Goal: Transaction & Acquisition: Purchase product/service

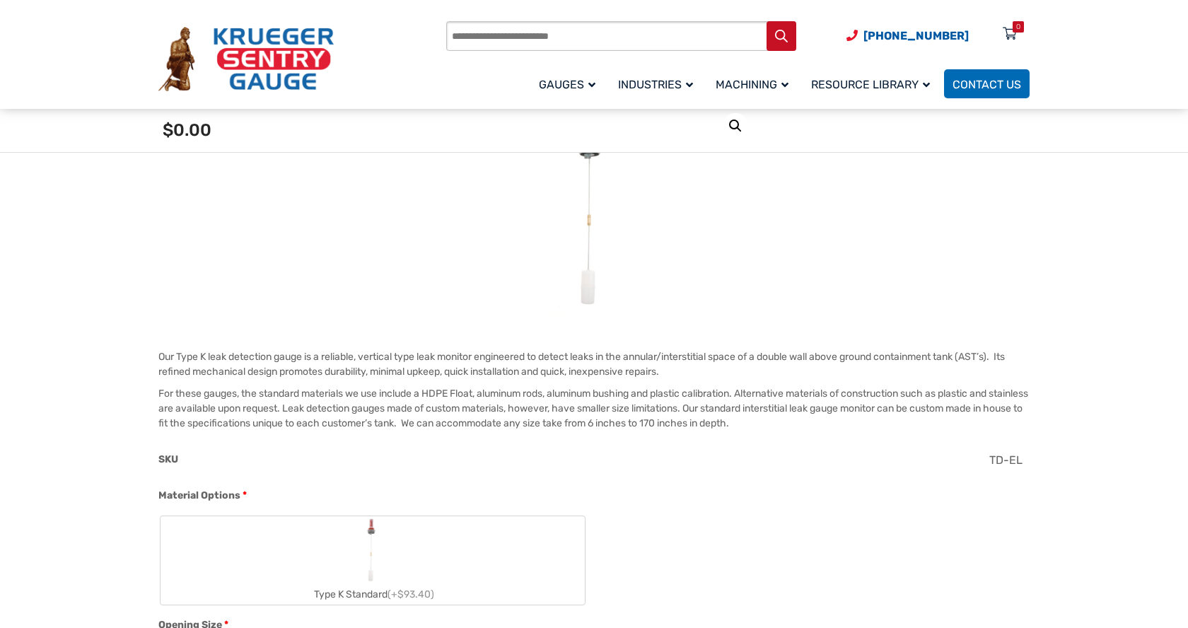
scroll to position [283, 0]
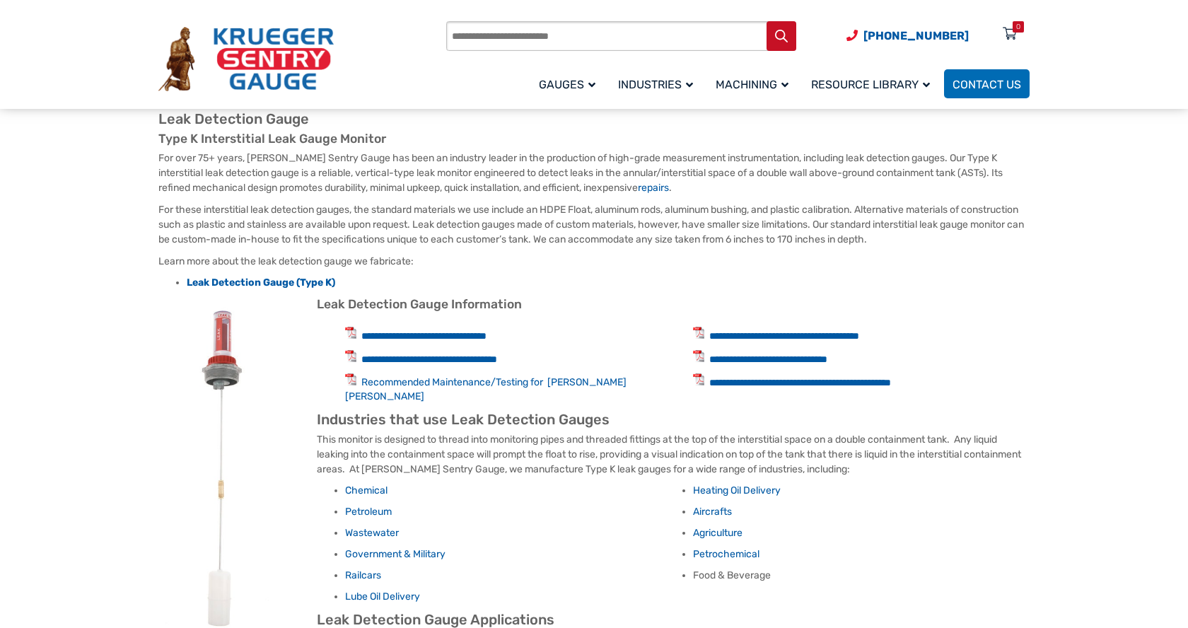
scroll to position [566, 0]
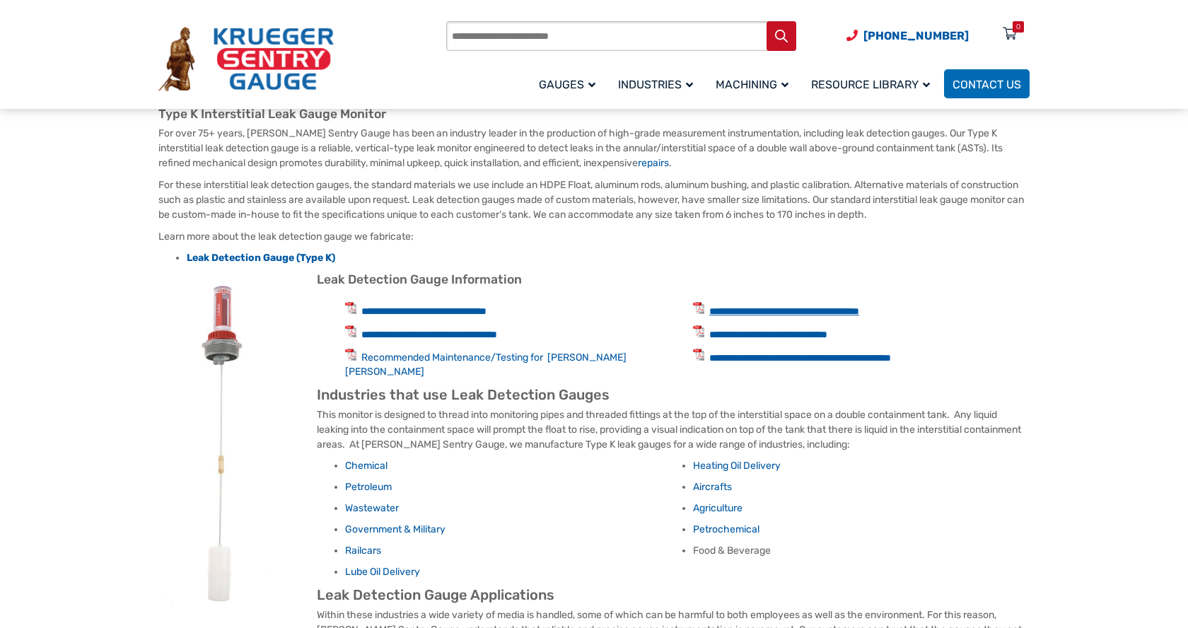
click at [746, 309] on link "**********" at bounding box center [784, 311] width 150 height 10
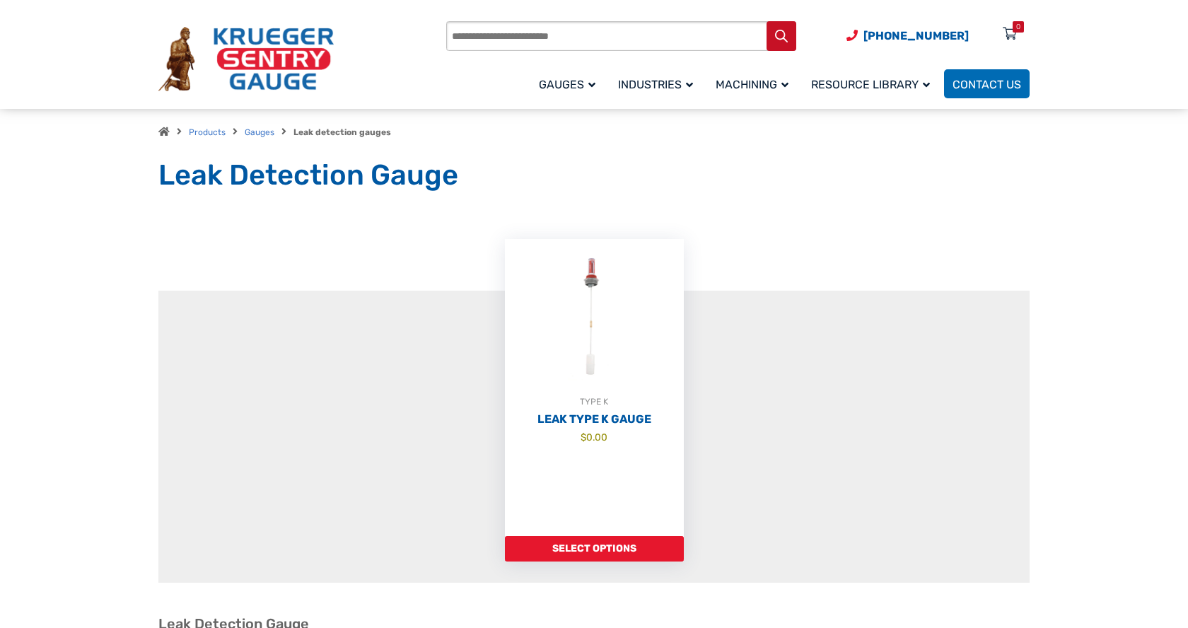
scroll to position [0, 0]
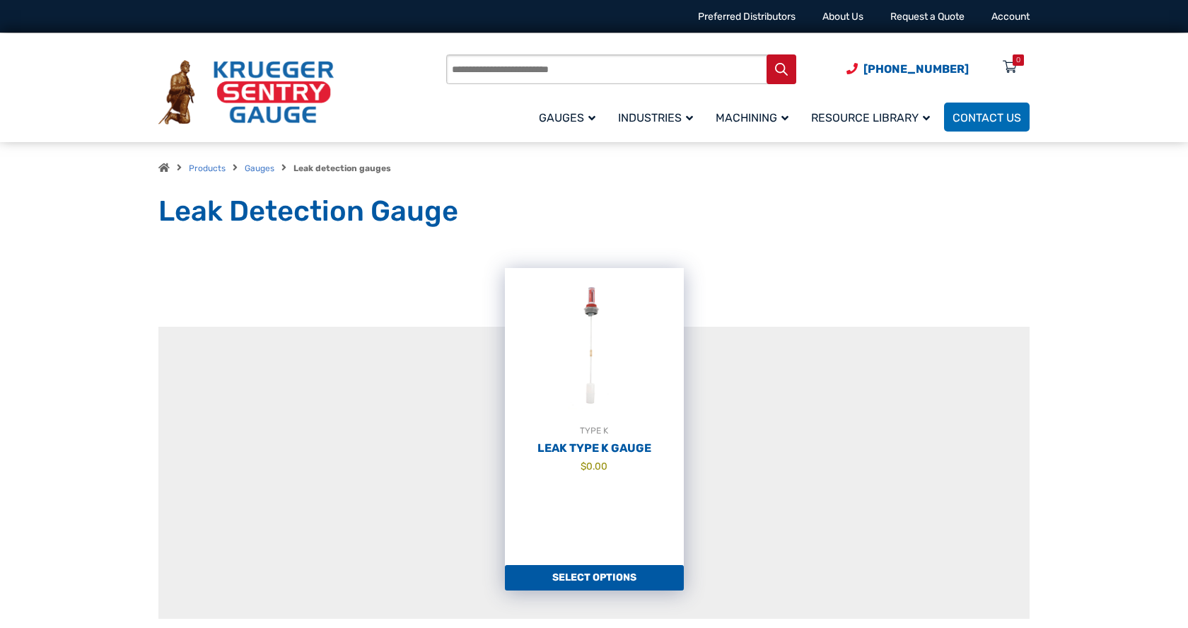
click at [607, 580] on link "Select options" at bounding box center [594, 577] width 179 height 25
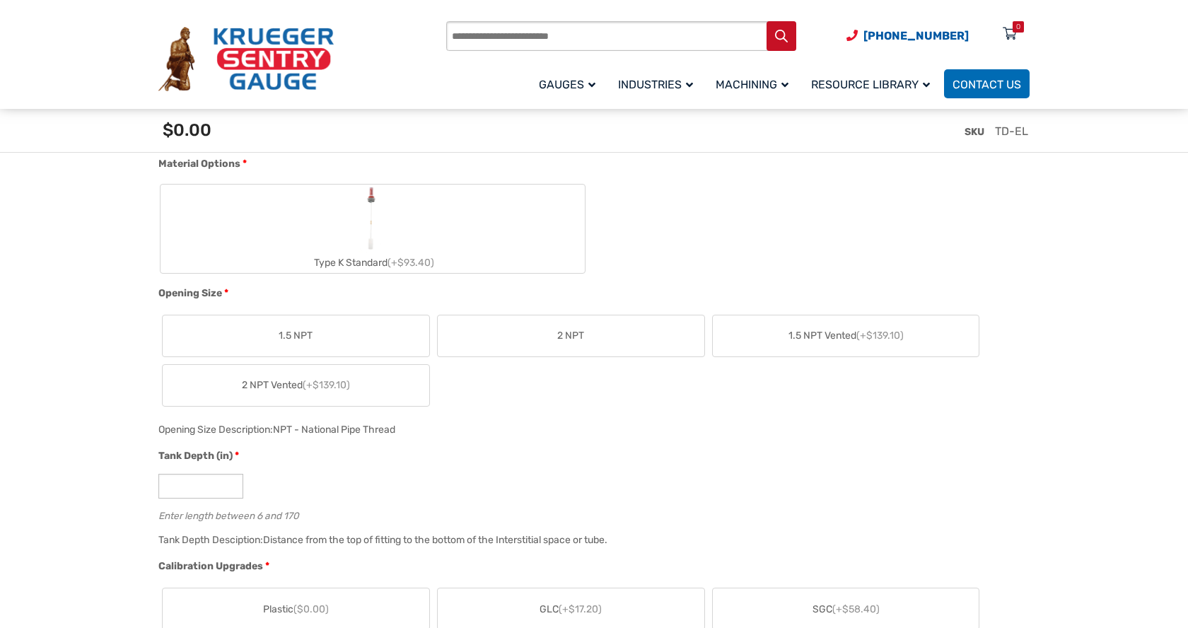
scroll to position [566, 0]
click at [265, 383] on span "2 NPT Vented (+$139.10)" at bounding box center [296, 382] width 108 height 15
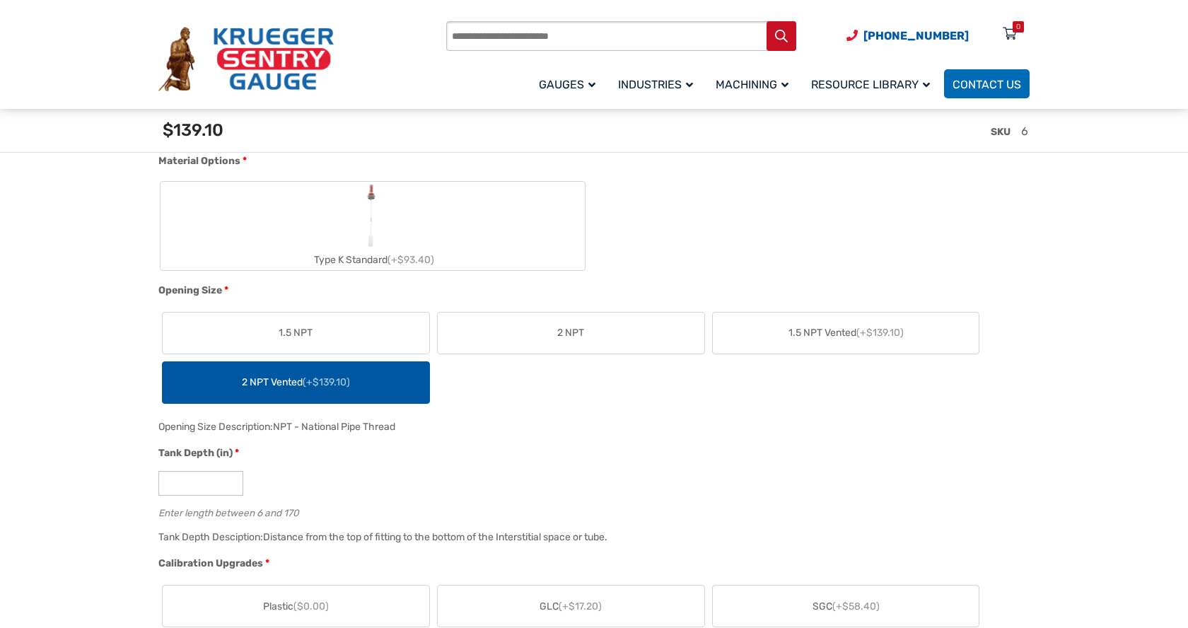
scroll to position [495, 0]
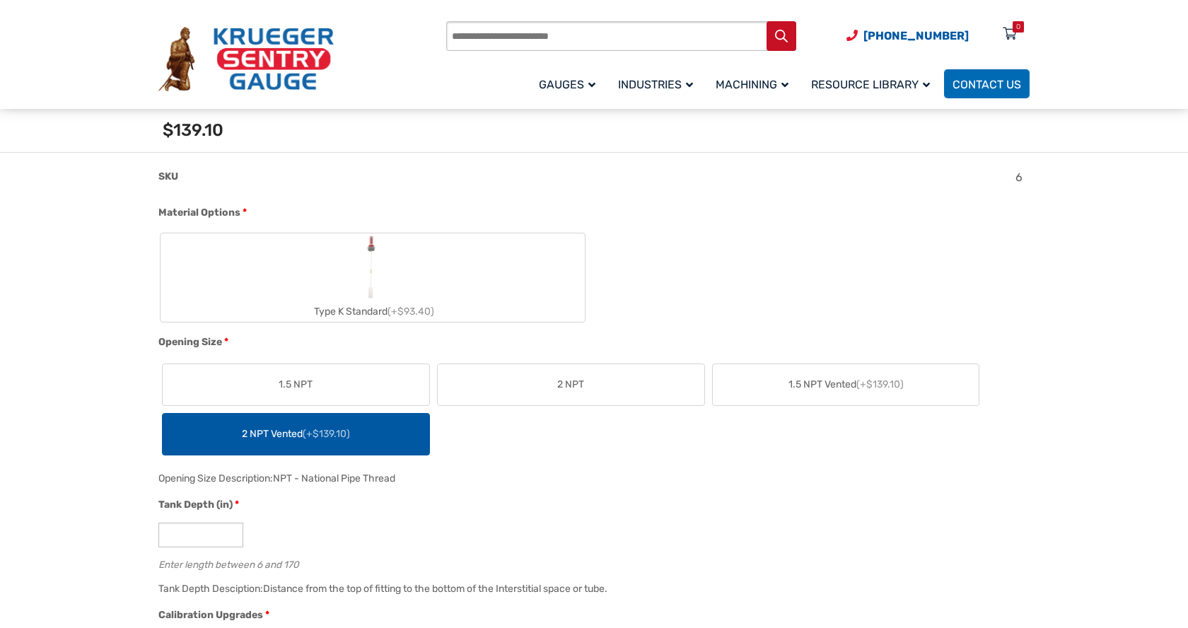
click at [371, 296] on img "Type K Standard" at bounding box center [373, 267] width 28 height 68
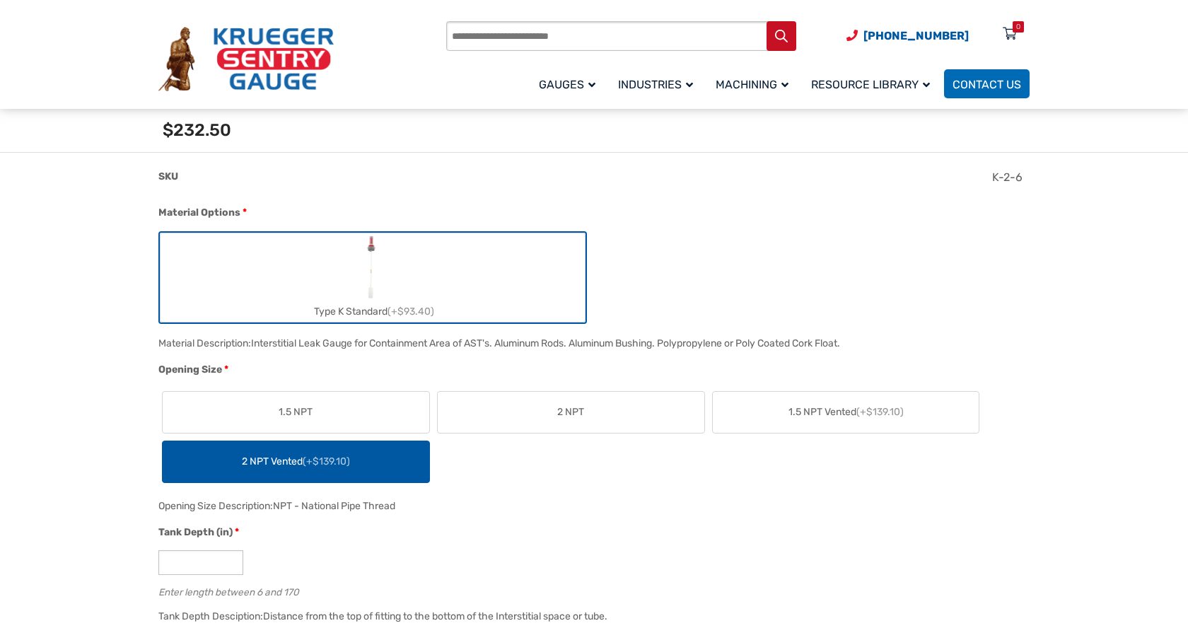
click at [279, 464] on span "2 NPT Vented (+$139.10)" at bounding box center [296, 461] width 108 height 15
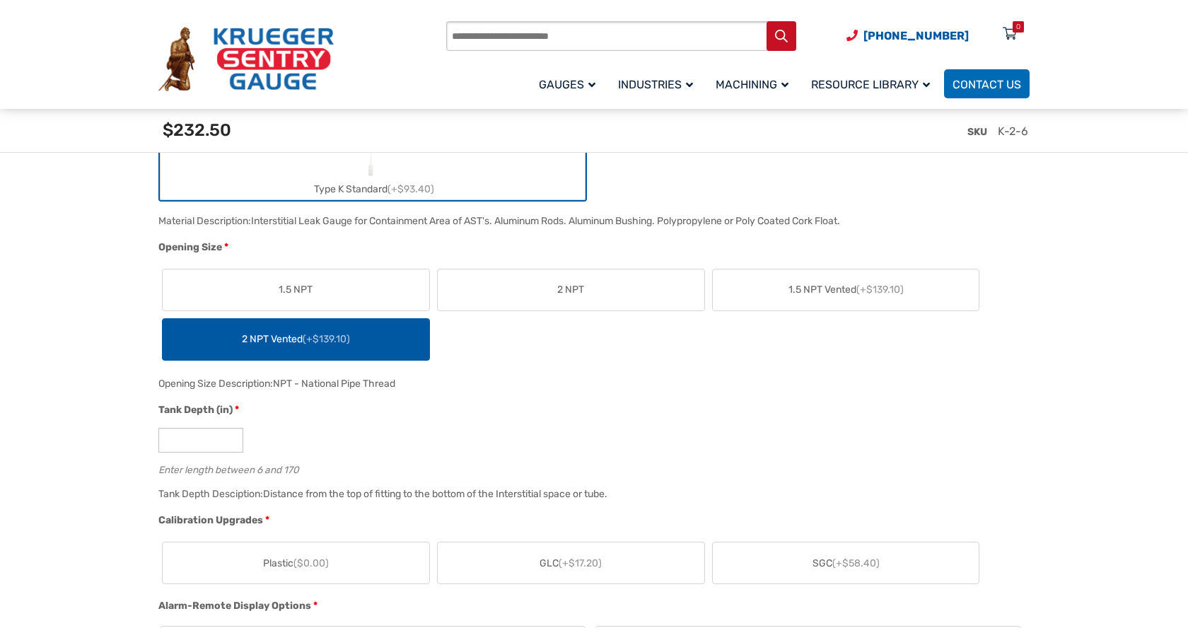
scroll to position [707, 0]
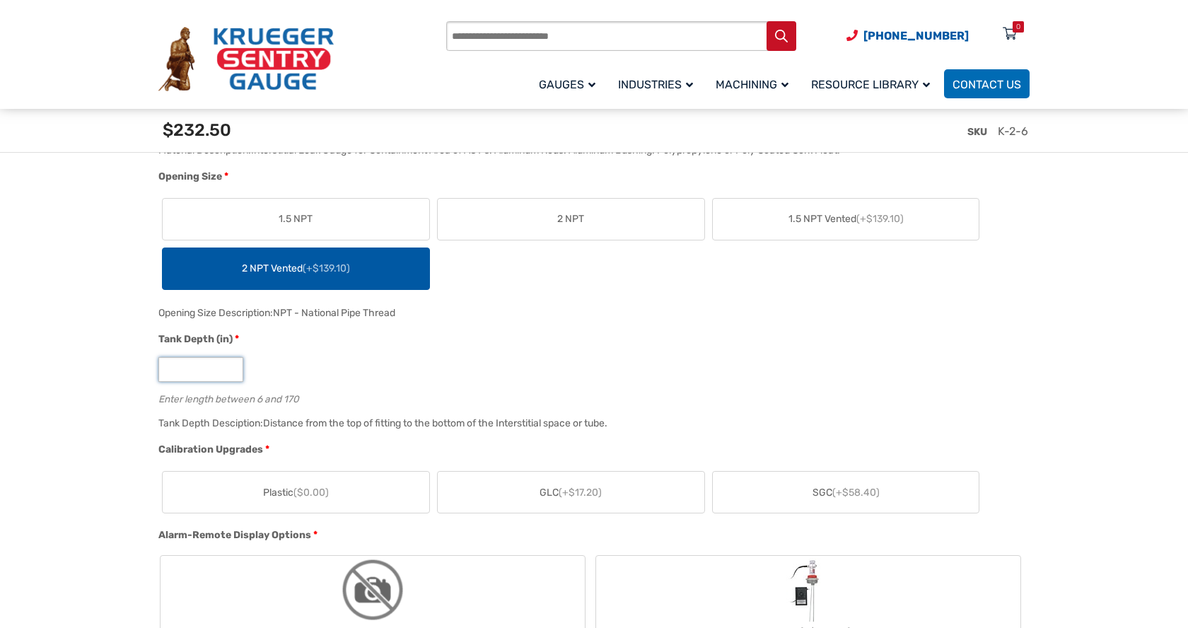
drag, startPoint x: 185, startPoint y: 370, endPoint x: 90, endPoint y: 371, distance: 94.8
type input "**"
click at [581, 359] on div "**" at bounding box center [590, 369] width 864 height 25
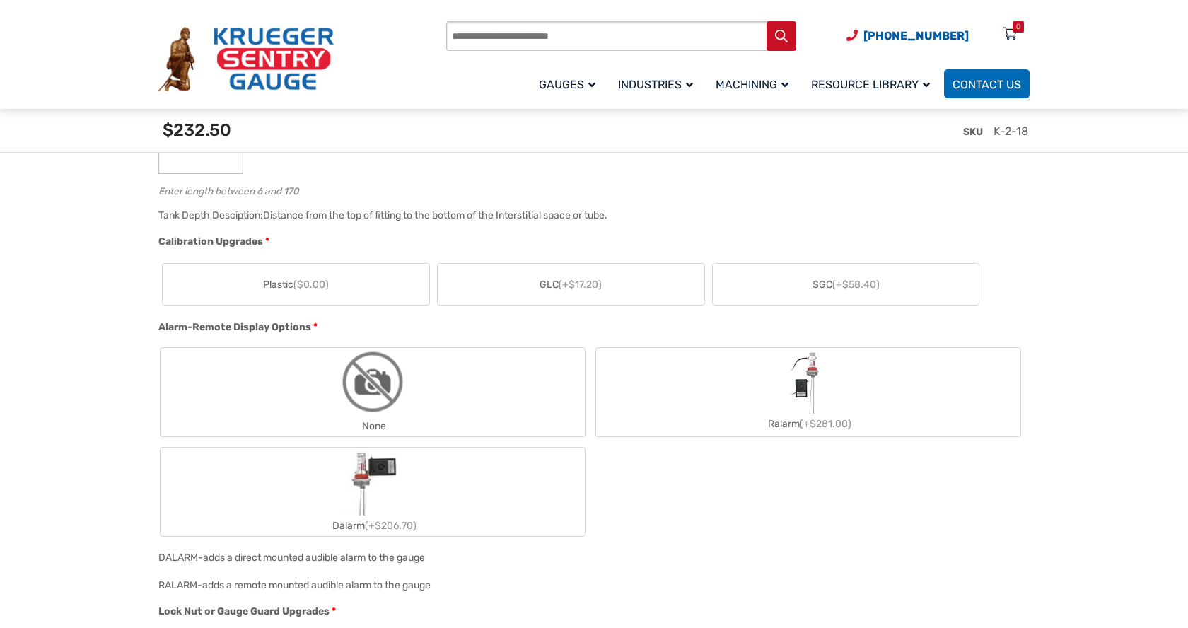
scroll to position [920, 0]
click at [800, 386] on img "Ralarm" at bounding box center [809, 378] width 45 height 64
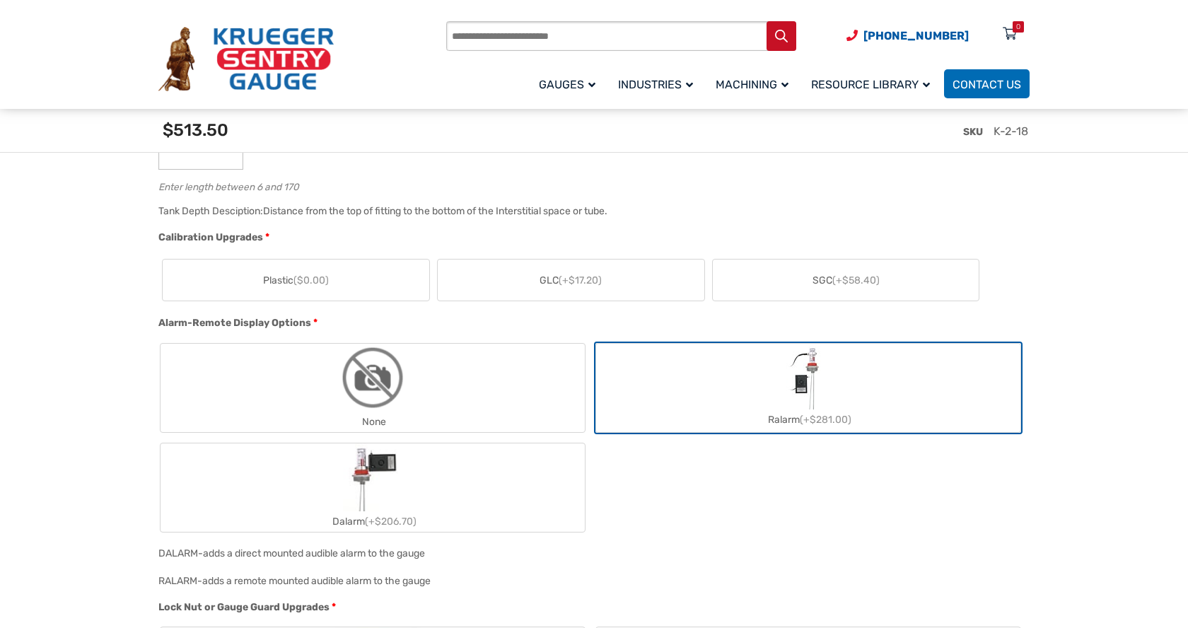
scroll to position [849, 0]
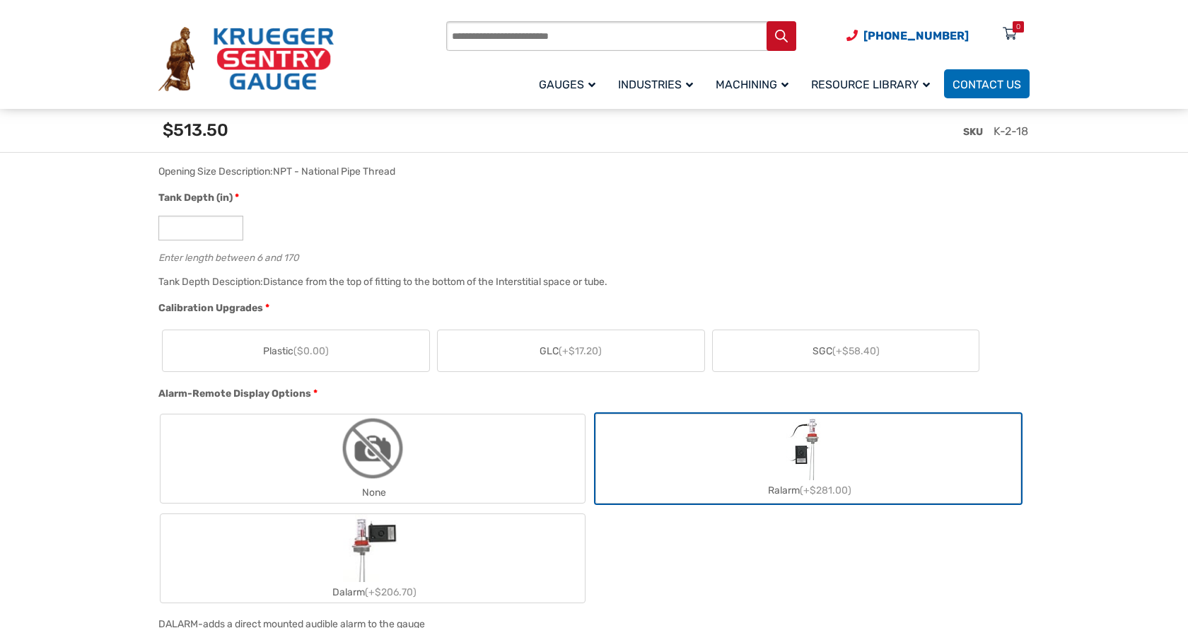
click at [815, 349] on span "SGC (+$58.40)" at bounding box center [846, 351] width 67 height 15
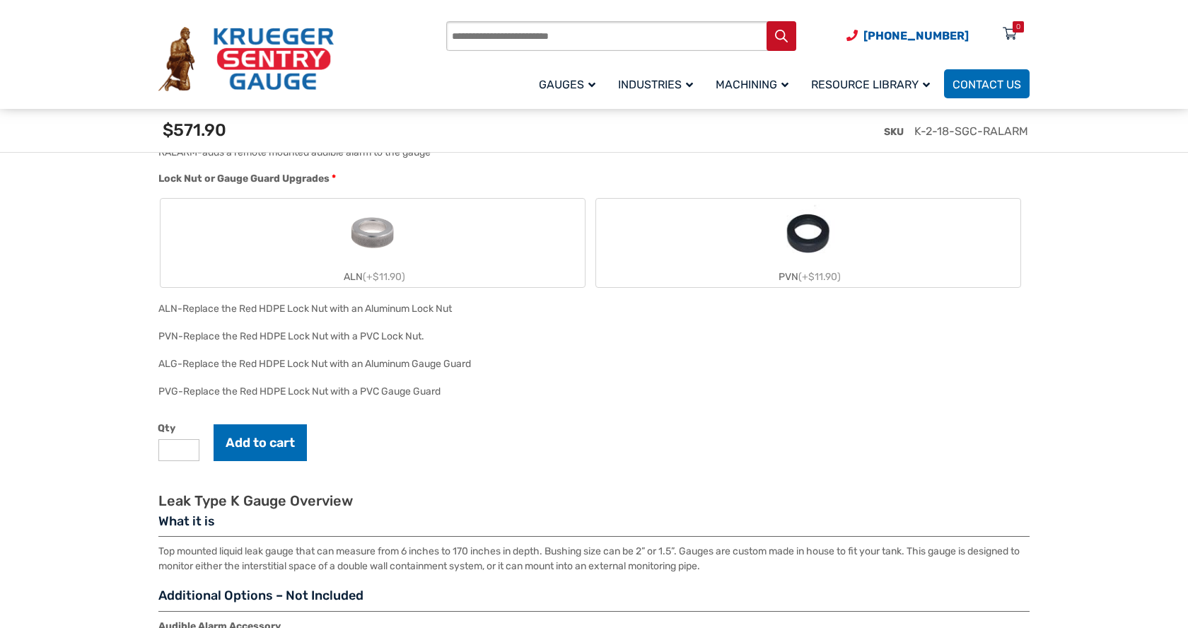
scroll to position [1132, 0]
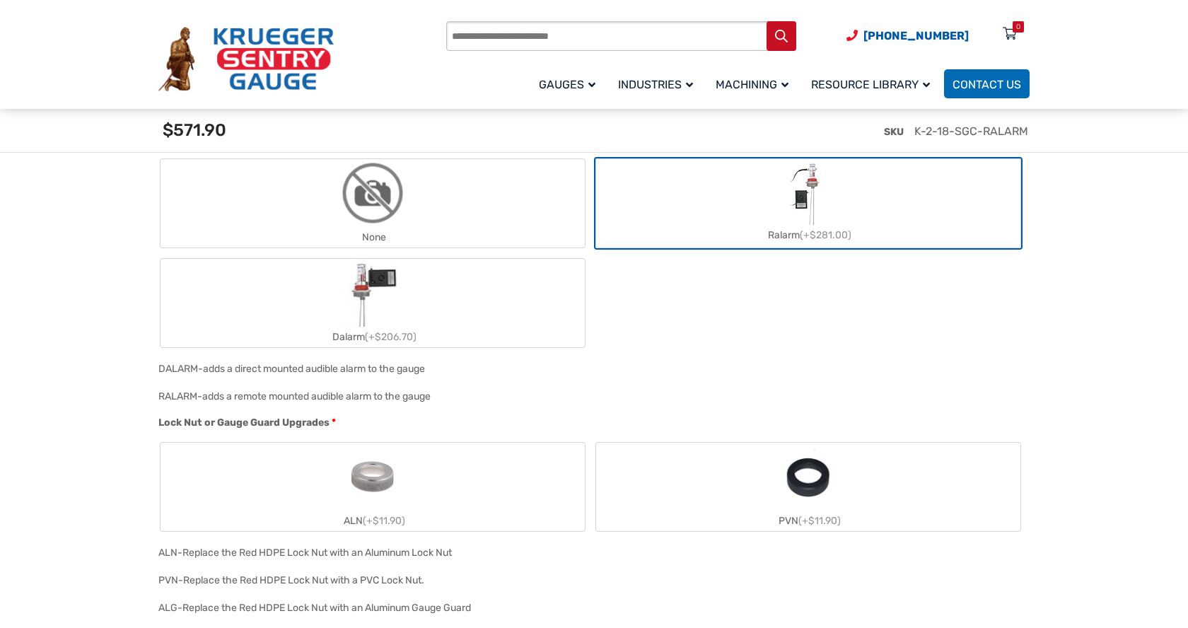
click at [375, 481] on img "ALN" at bounding box center [373, 477] width 68 height 68
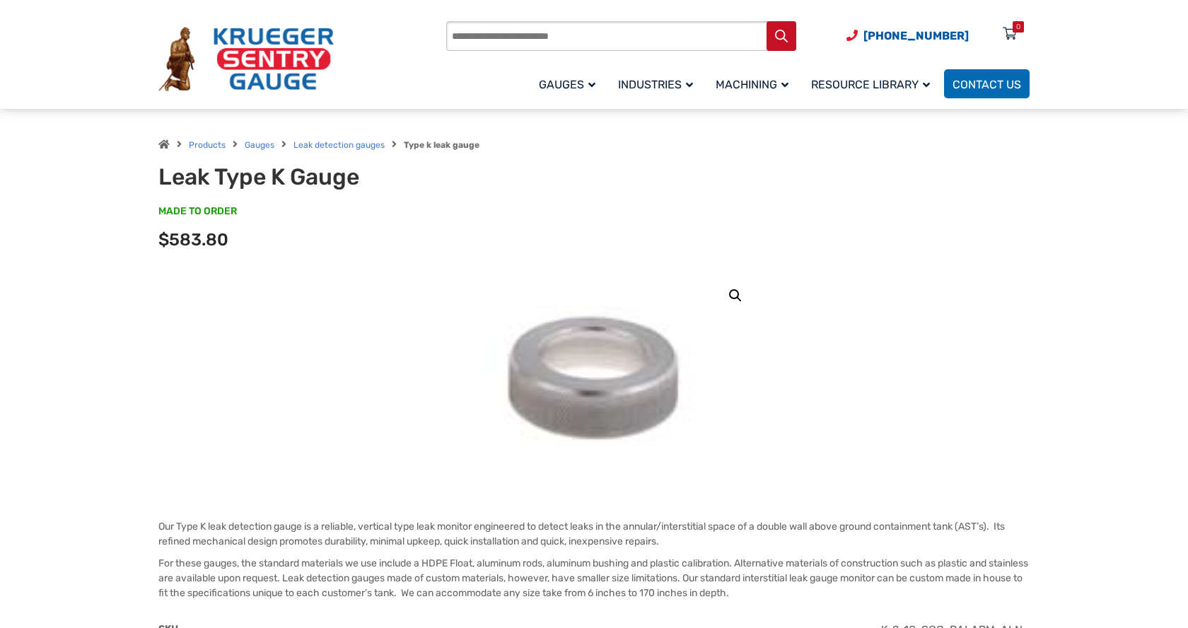
scroll to position [0, 0]
